Goal: Task Accomplishment & Management: Use online tool/utility

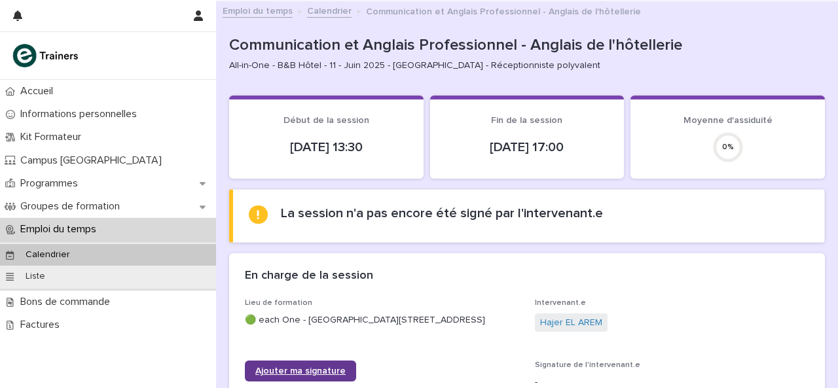
click at [315, 376] on span "Ajouter ma signature" at bounding box center [300, 371] width 90 height 9
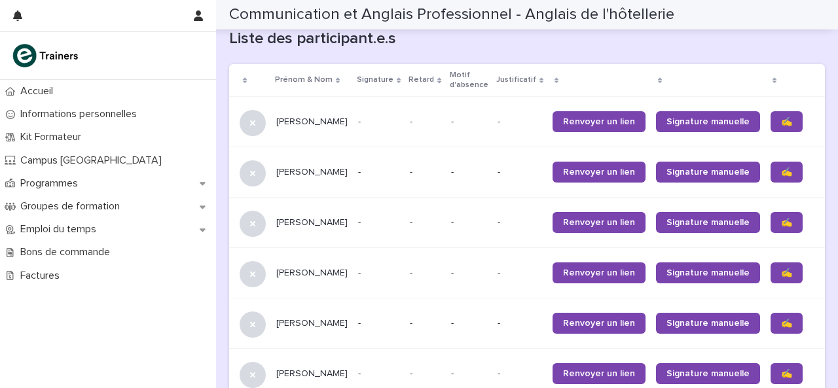
scroll to position [864, 0]
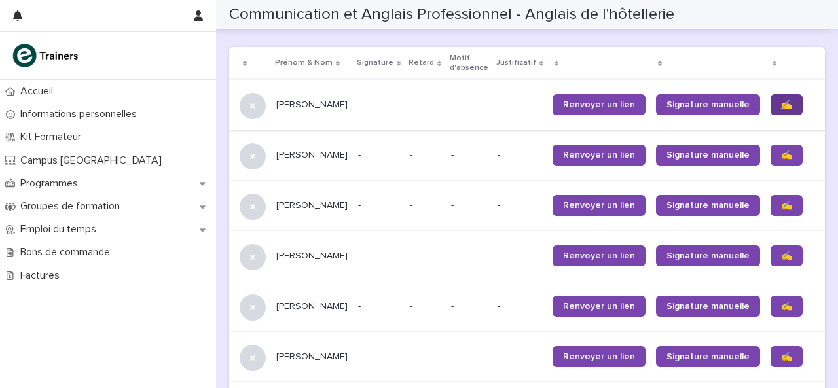
click at [781, 109] on span "✍️" at bounding box center [786, 104] width 11 height 9
click at [781, 160] on span "✍️" at bounding box center [786, 155] width 11 height 9
click at [781, 208] on span "✍️" at bounding box center [786, 205] width 11 height 9
click at [781, 261] on span "✍️" at bounding box center [786, 255] width 11 height 9
click at [781, 311] on span "✍️" at bounding box center [786, 306] width 11 height 9
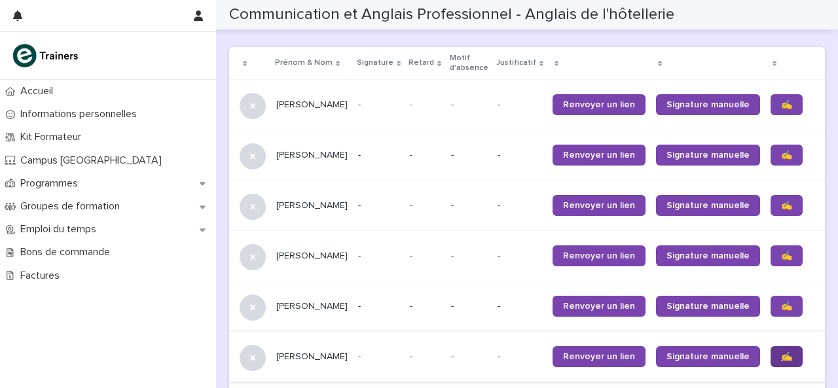
click at [781, 361] on span "✍️" at bounding box center [786, 356] width 11 height 9
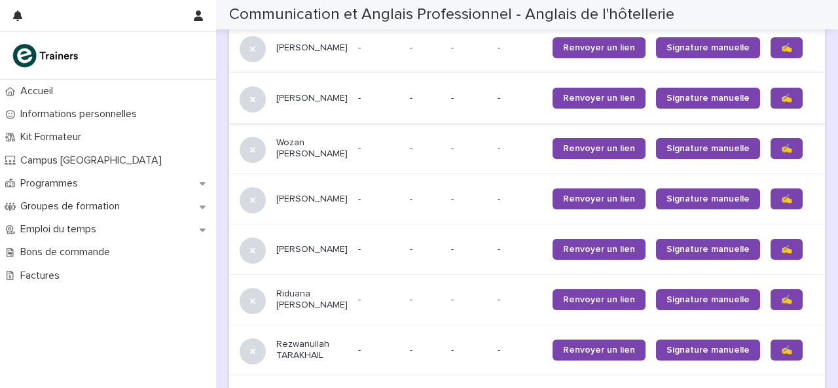
scroll to position [1126, 0]
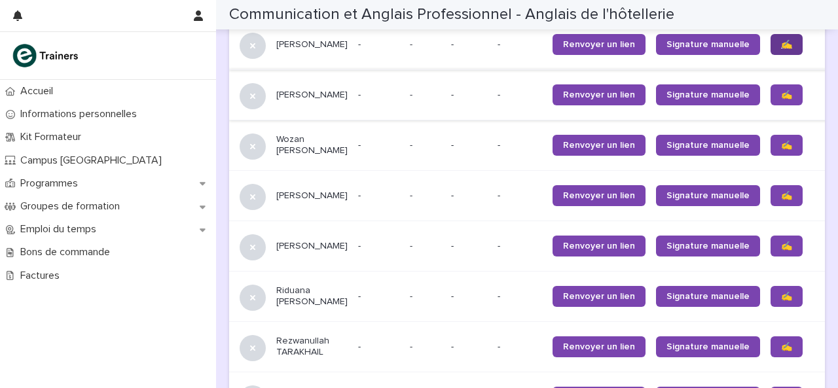
click at [781, 49] on span "✍️" at bounding box center [786, 44] width 11 height 9
click at [770, 105] on link "✍️" at bounding box center [786, 94] width 32 height 21
click at [781, 150] on span "✍️" at bounding box center [786, 145] width 11 height 9
click at [781, 200] on span "✍️" at bounding box center [786, 195] width 11 height 9
click at [781, 251] on span "✍️" at bounding box center [786, 246] width 11 height 9
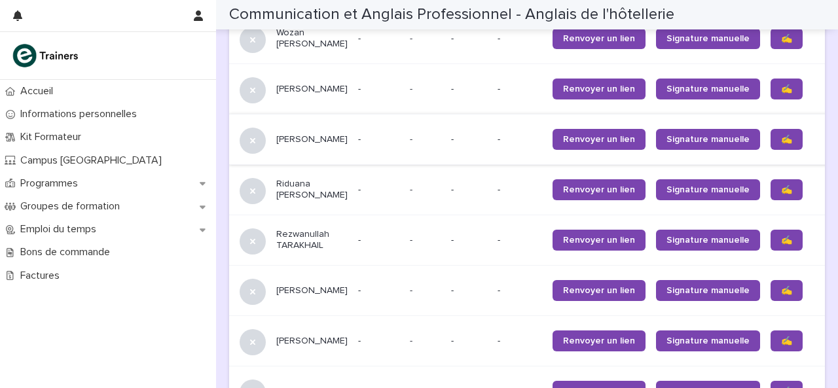
scroll to position [1257, 0]
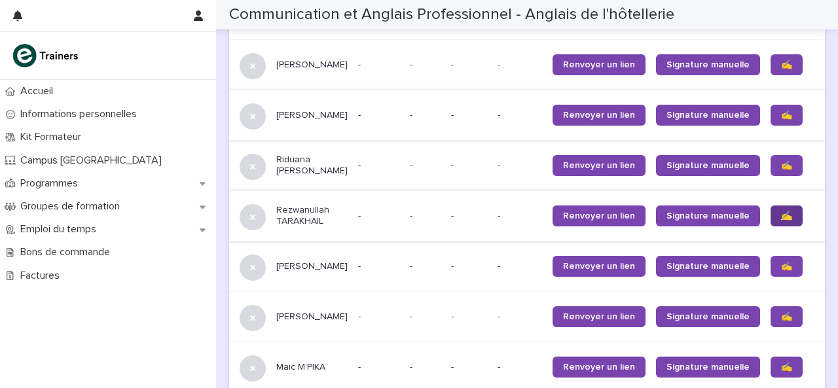
click at [770, 226] on link "✍️" at bounding box center [786, 216] width 32 height 21
click at [781, 271] on span "✍️" at bounding box center [786, 266] width 11 height 9
click at [781, 321] on span "✍️" at bounding box center [786, 316] width 11 height 9
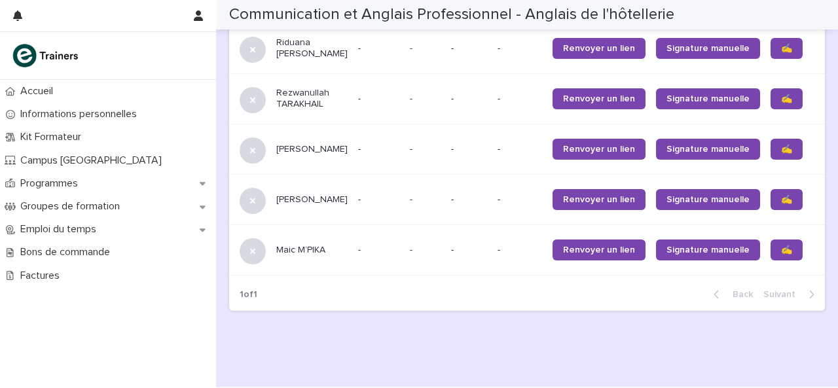
scroll to position [1388, 0]
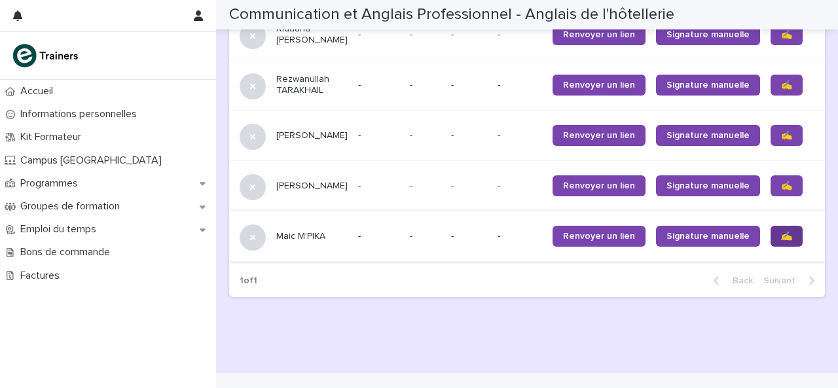
click at [770, 247] on link "✍️" at bounding box center [786, 236] width 32 height 21
click at [781, 241] on span "✍️" at bounding box center [786, 236] width 11 height 9
